Goal: Information Seeking & Learning: Learn about a topic

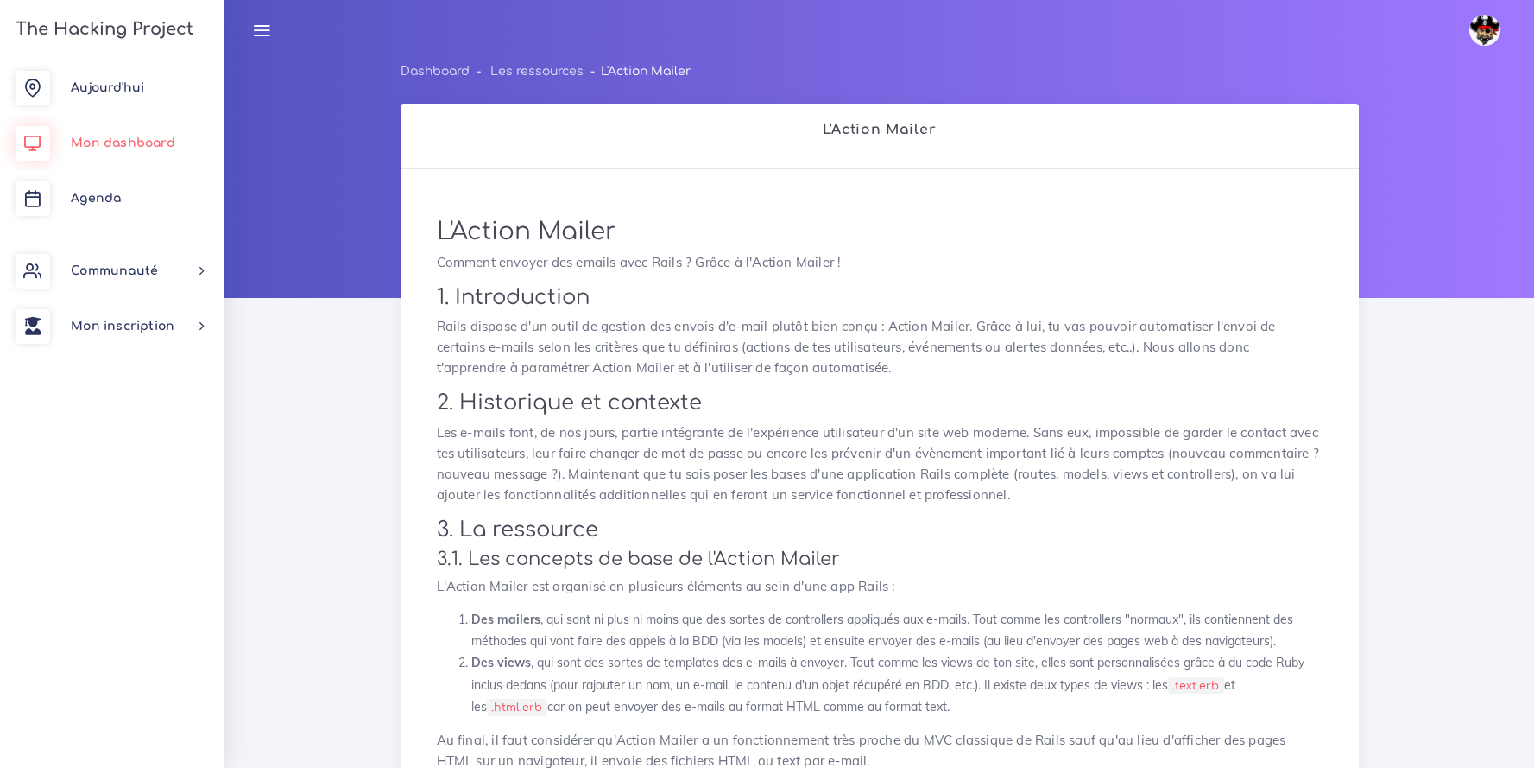
click at [117, 148] on span "Mon dashboard" at bounding box center [123, 142] width 104 height 13
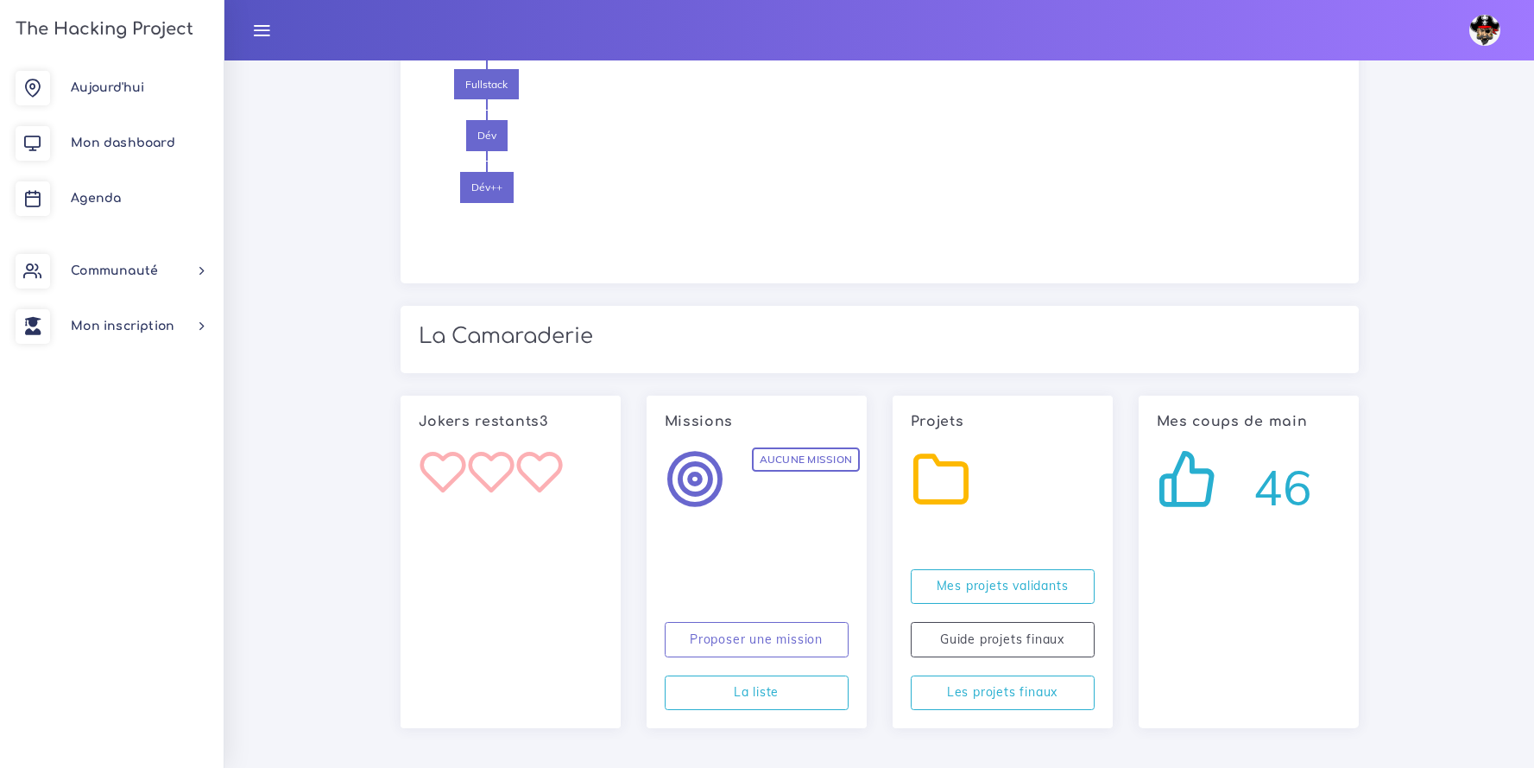
scroll to position [1390, 0]
click at [1062, 631] on link "Guide projets finaux" at bounding box center [1003, 638] width 184 height 35
click at [1026, 679] on link "Les projets finaux" at bounding box center [1003, 691] width 184 height 35
click at [970, 590] on link "Mes projets validants" at bounding box center [1003, 585] width 184 height 35
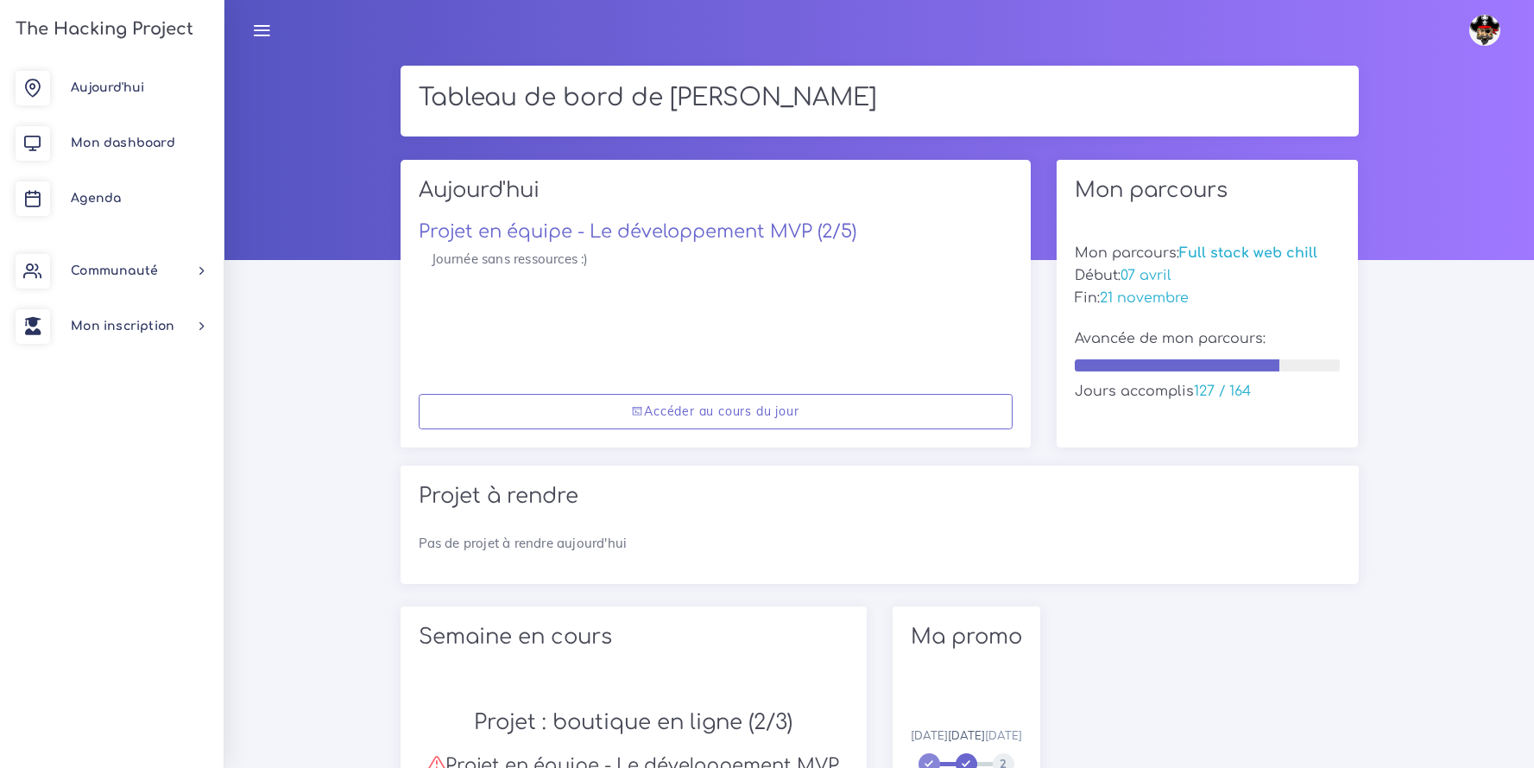
scroll to position [0, 0]
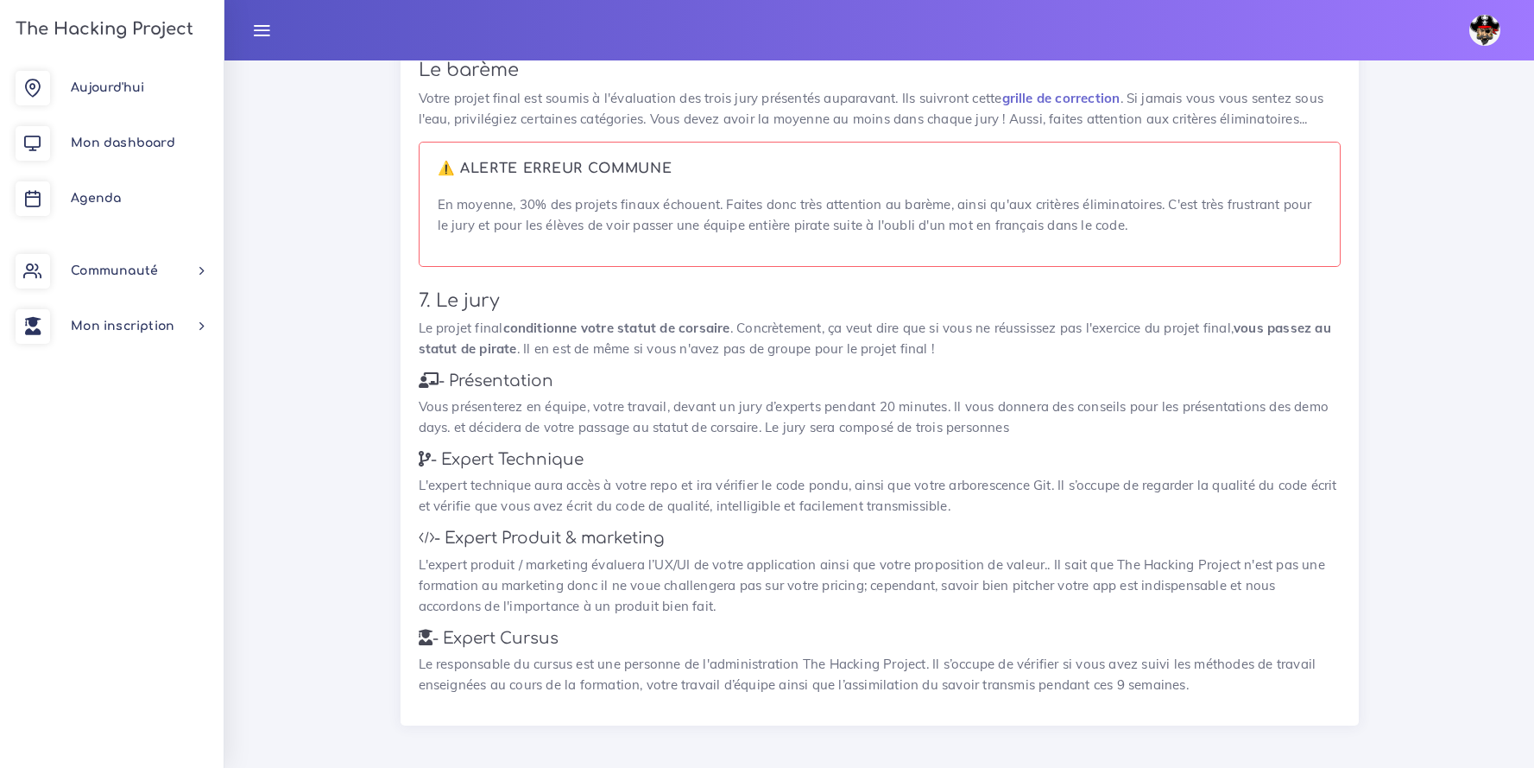
scroll to position [2240, 0]
